Goal: Information Seeking & Learning: Understand process/instructions

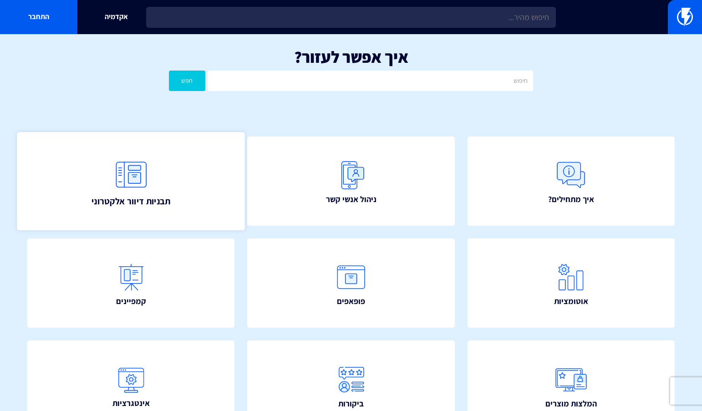
click at [194, 191] on link "תבניות דיוור אלקטרוני" at bounding box center [131, 181] width 228 height 98
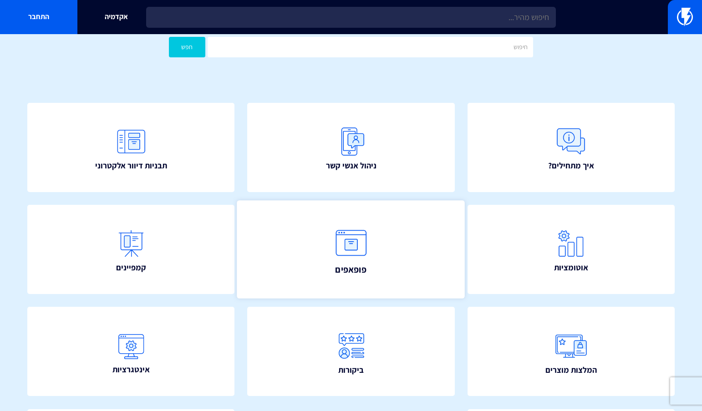
scroll to position [91, 0]
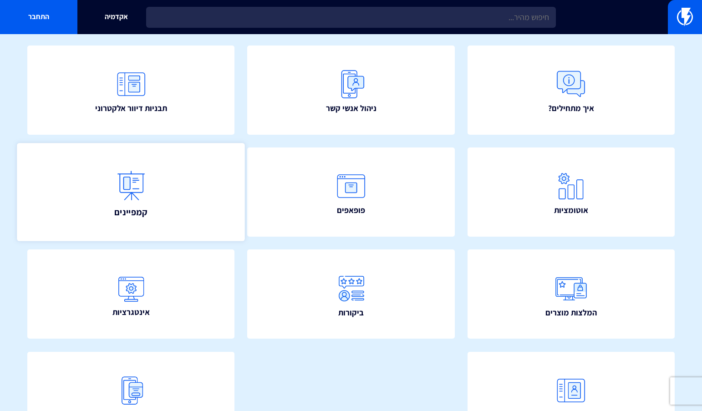
click at [179, 193] on link "קמפיינים" at bounding box center [131, 192] width 228 height 98
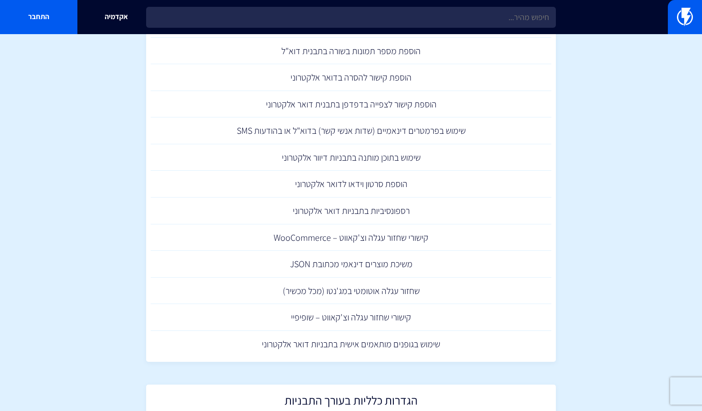
scroll to position [783, 0]
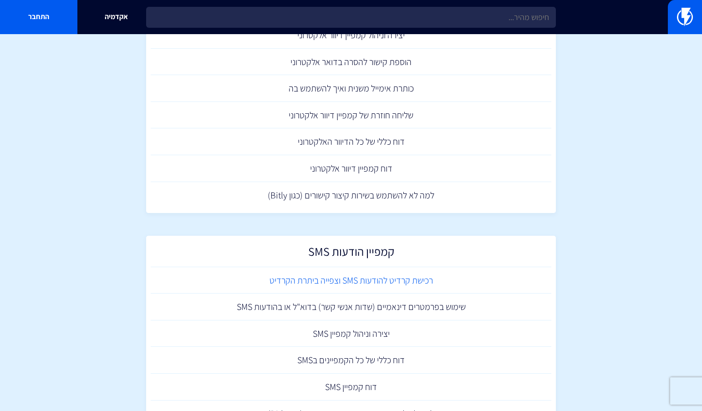
scroll to position [132, 0]
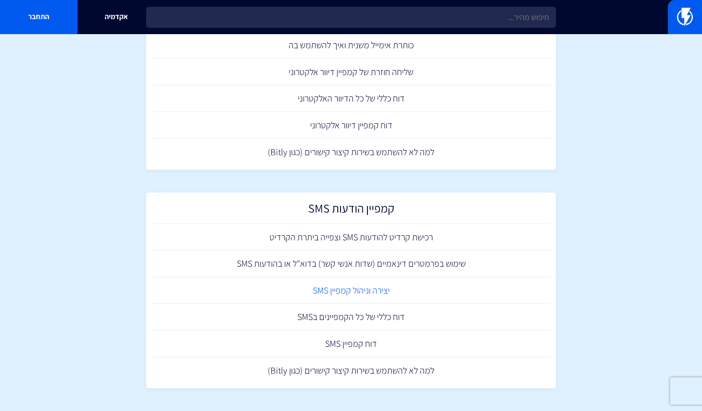
click at [364, 292] on link "יצירה וניהול קמפיין SMS" at bounding box center [351, 290] width 401 height 27
